Goal: Information Seeking & Learning: Check status

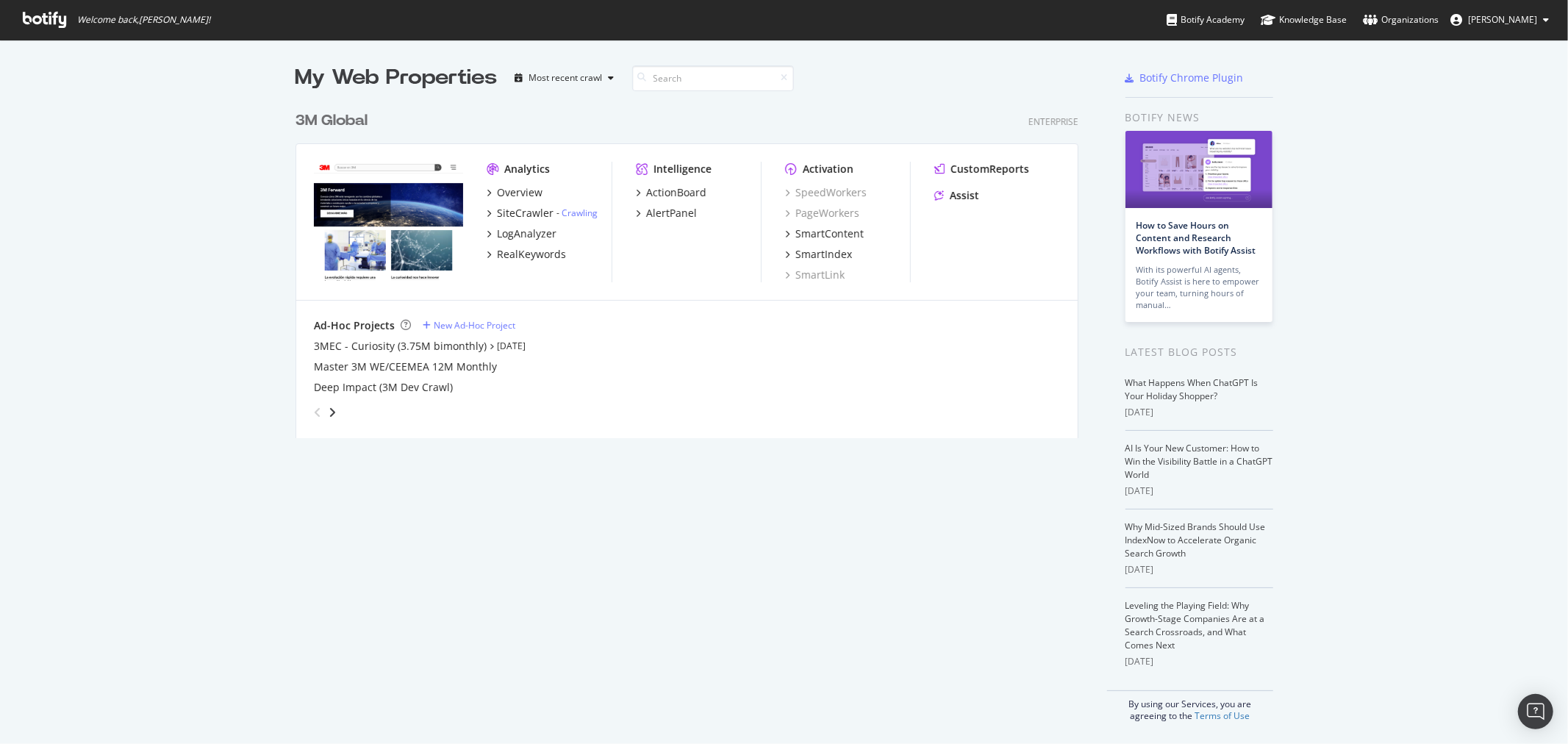
scroll to position [732, 1544]
click at [350, 121] on div "3M Global" at bounding box center [331, 120] width 72 height 21
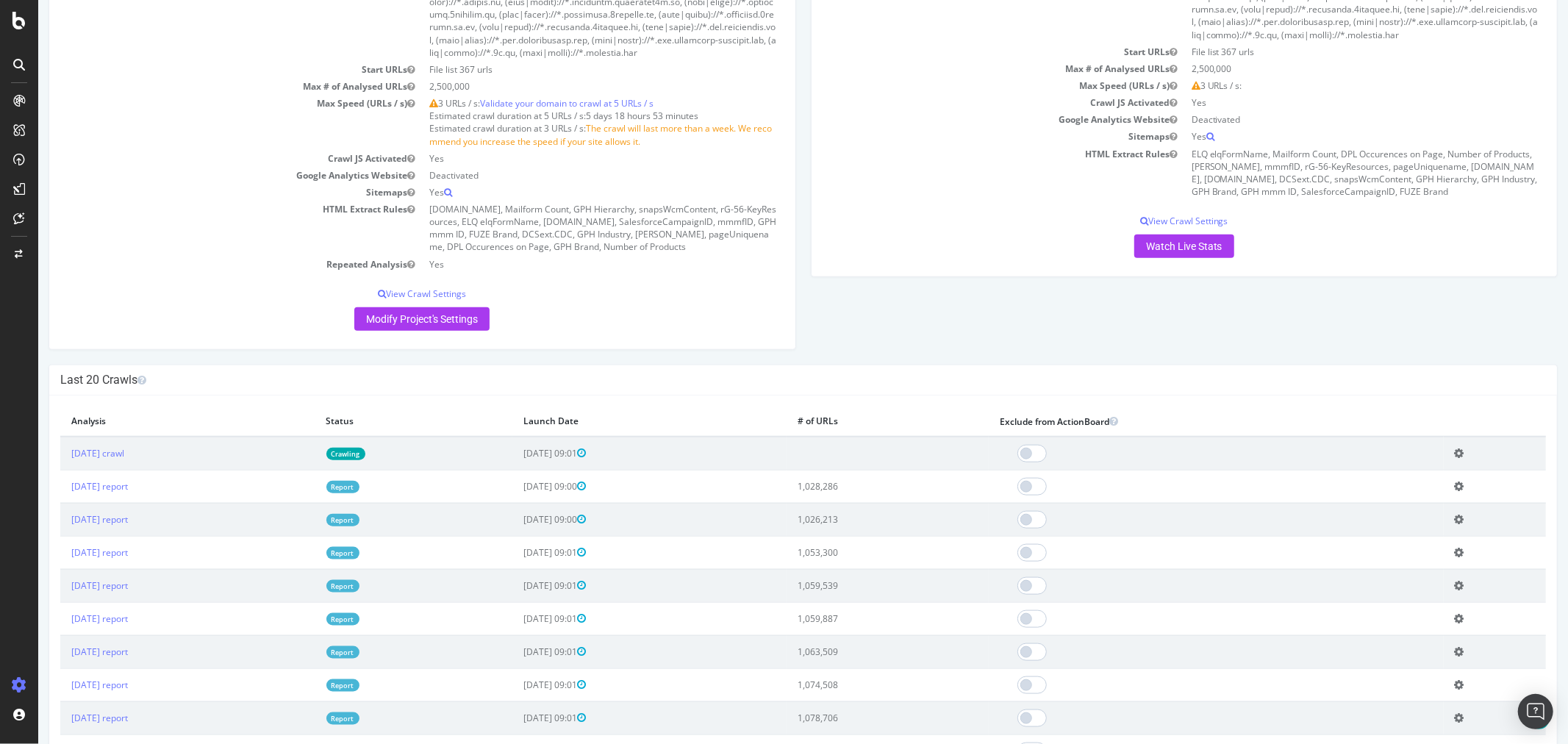
scroll to position [1389, 0]
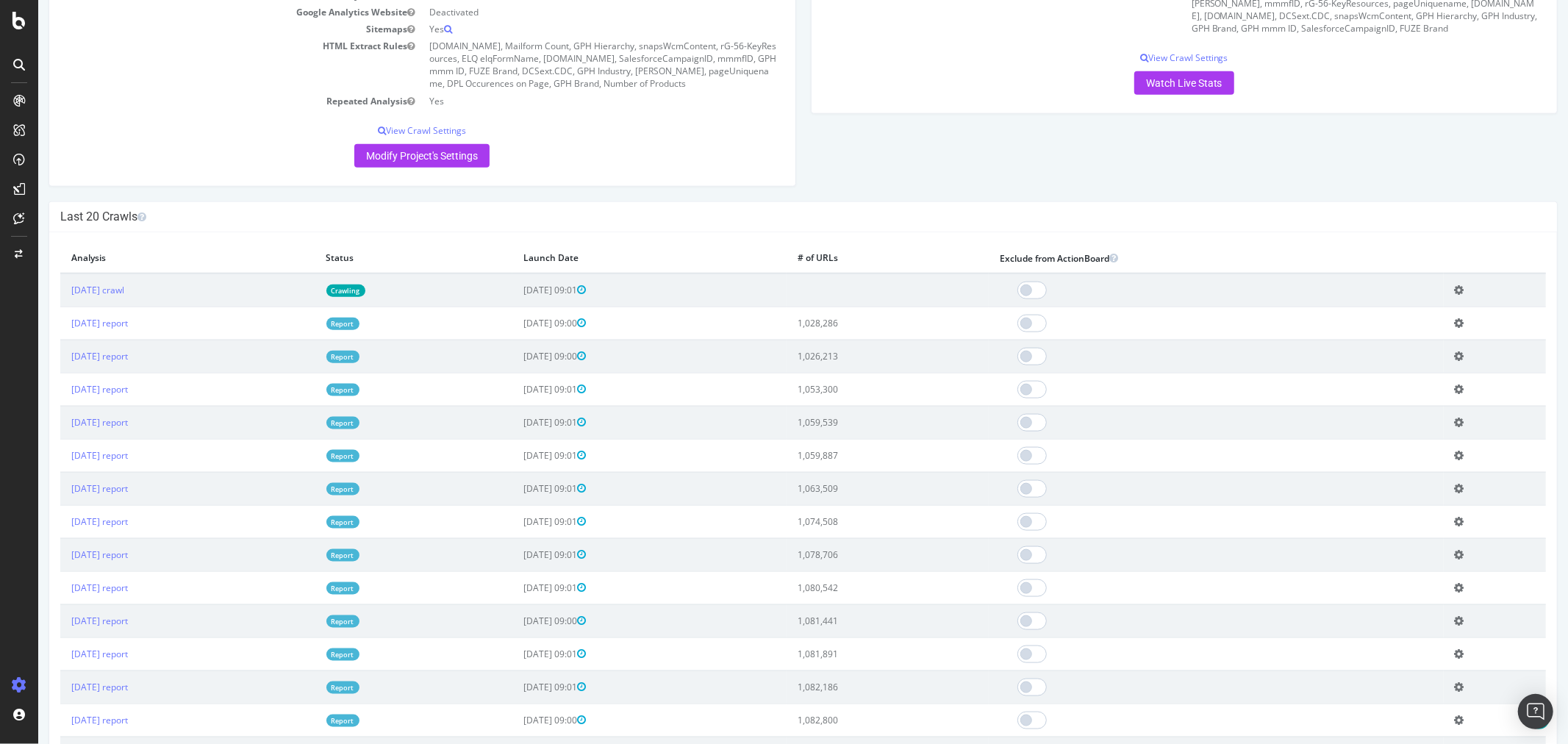
click at [125, 340] on td "[DATE] report" at bounding box center [188, 323] width 255 height 33
click at [126, 329] on link "[DATE] report" at bounding box center [99, 323] width 57 height 12
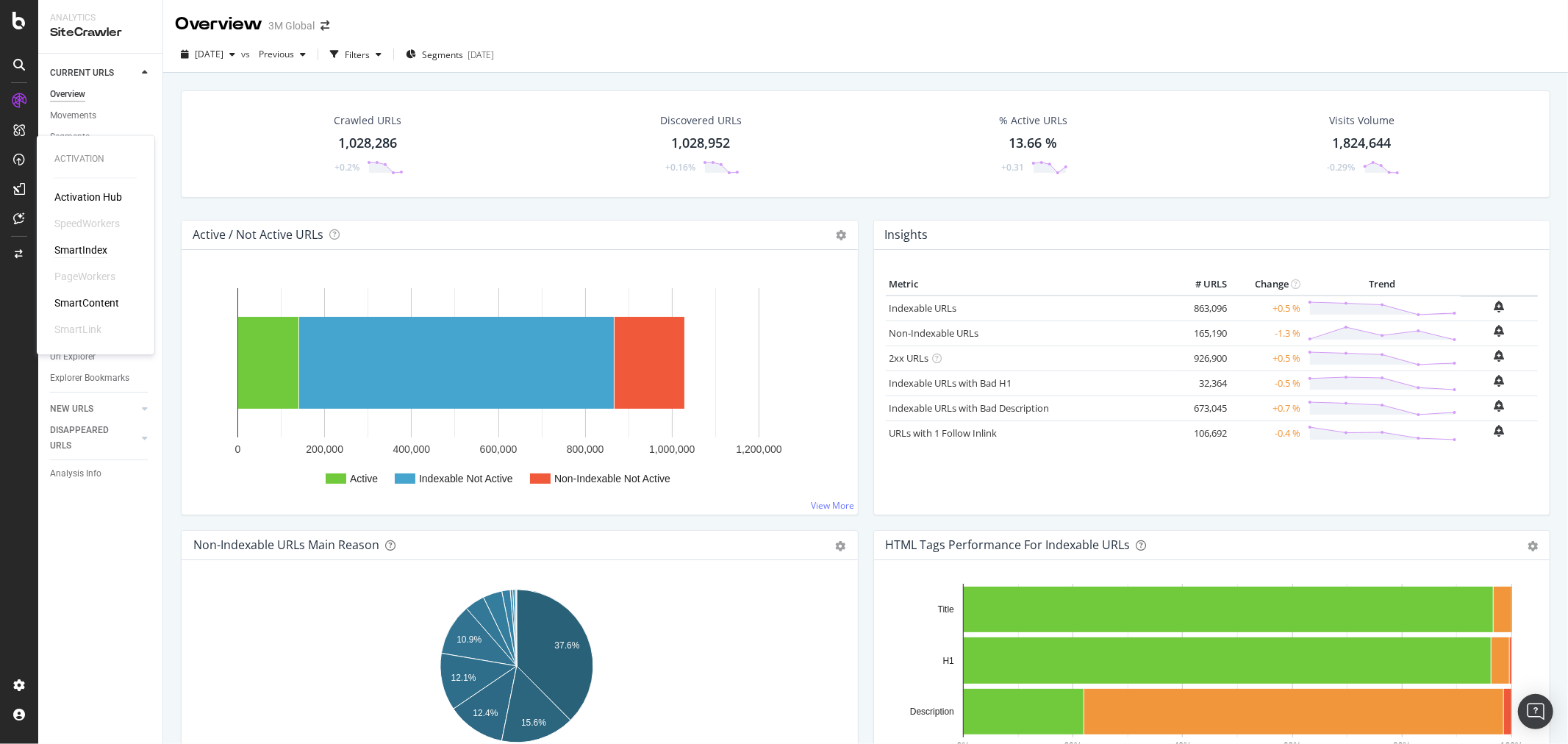
click at [99, 250] on div "SmartIndex" at bounding box center [80, 251] width 53 height 15
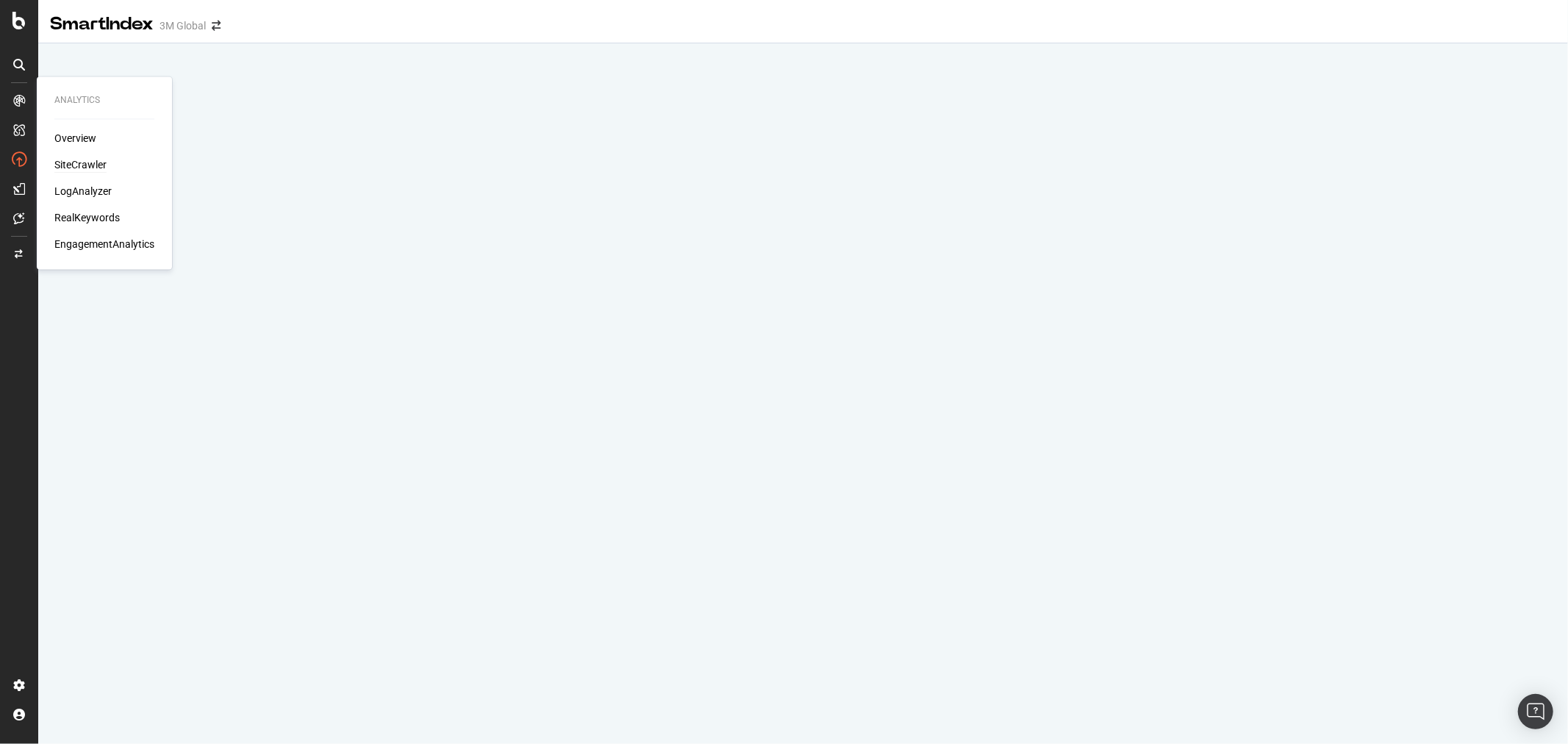
click at [78, 165] on div "SiteCrawler" at bounding box center [80, 166] width 53 height 15
